Goal: Information Seeking & Learning: Learn about a topic

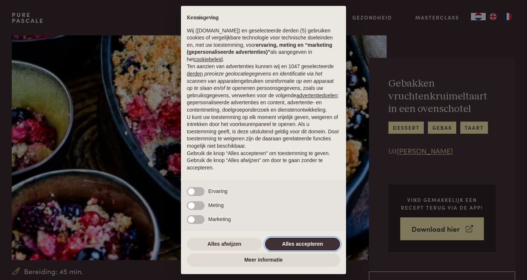
click at [296, 244] on button "Alles accepteren" at bounding box center [302, 244] width 75 height 13
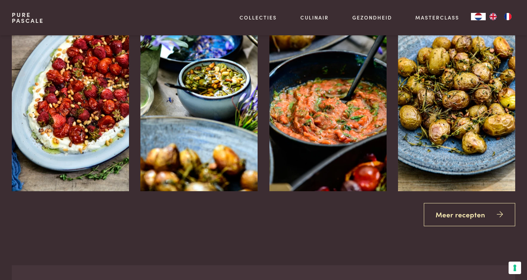
scroll to position [1038, 0]
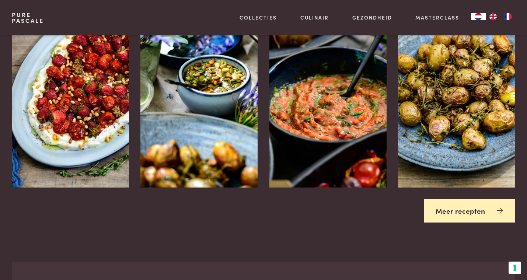
click at [450, 217] on link "Meer recepten" at bounding box center [470, 210] width 92 height 23
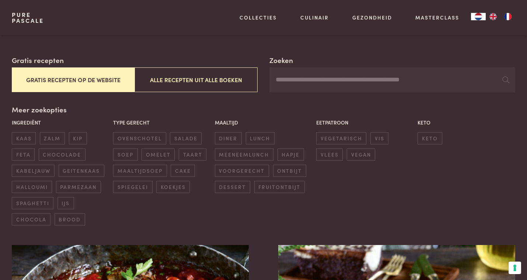
scroll to position [117, 0]
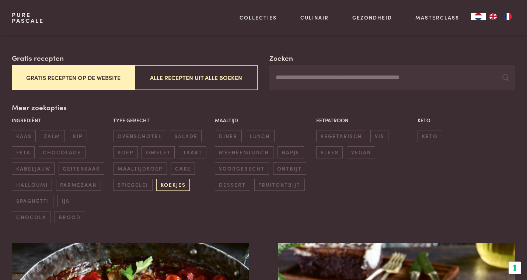
click at [174, 184] on span "koekjes" at bounding box center [173, 185] width 34 height 12
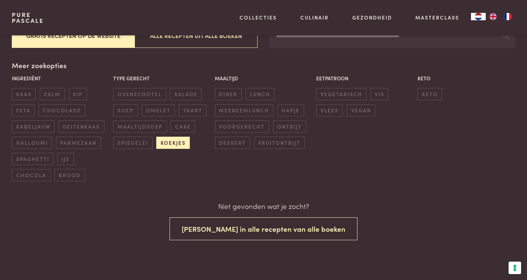
scroll to position [159, 0]
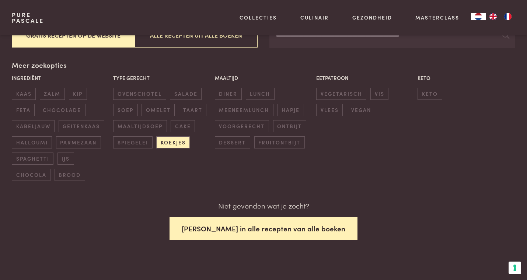
click at [233, 222] on button "Zoek in alle recepten van alle boeken" at bounding box center [264, 228] width 188 height 23
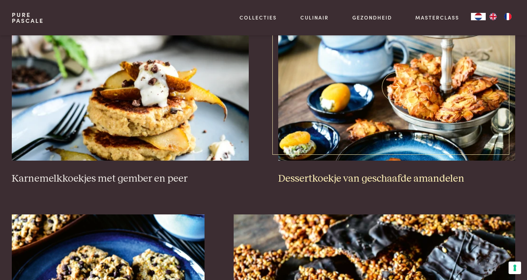
scroll to position [343, 0]
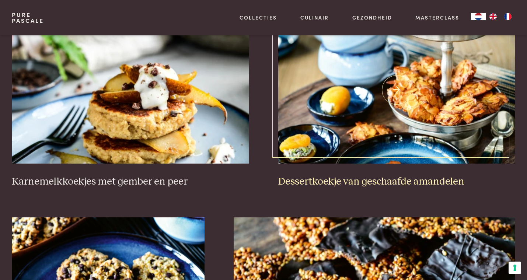
click at [386, 107] on img at bounding box center [396, 89] width 237 height 147
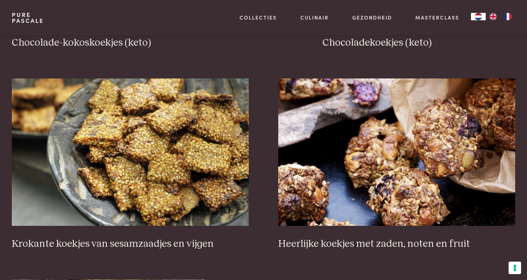
scroll to position [887, 0]
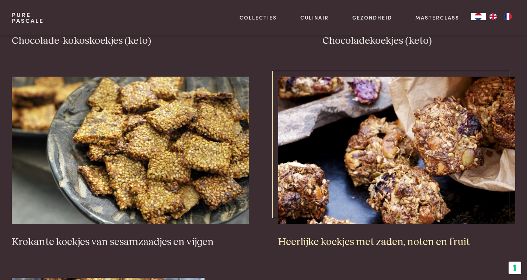
click at [359, 136] on img at bounding box center [396, 150] width 237 height 147
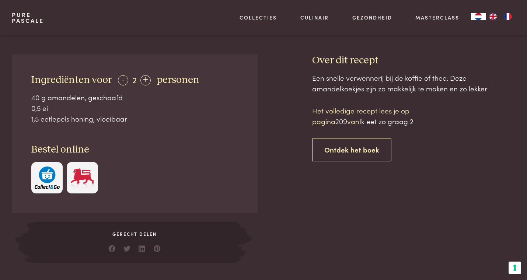
scroll to position [279, 0]
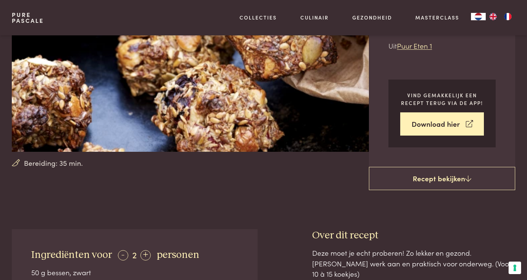
scroll to position [109, 0]
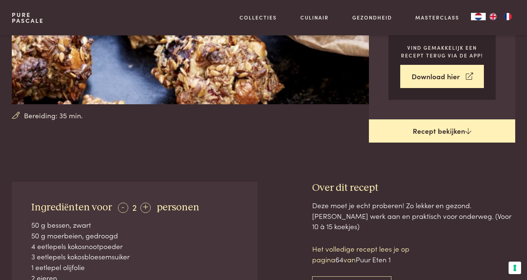
click at [429, 130] on link "Recept bekijken" at bounding box center [442, 131] width 146 height 24
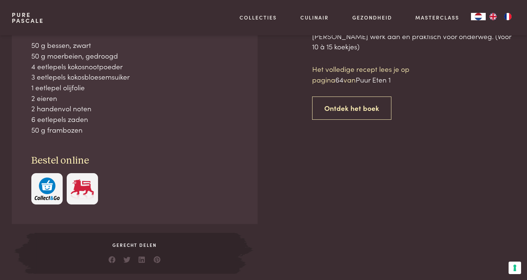
scroll to position [337, 0]
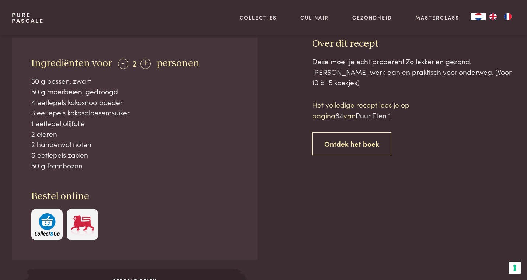
scroll to position [300, 0]
